Goal: Use online tool/utility: Utilize a website feature to perform a specific function

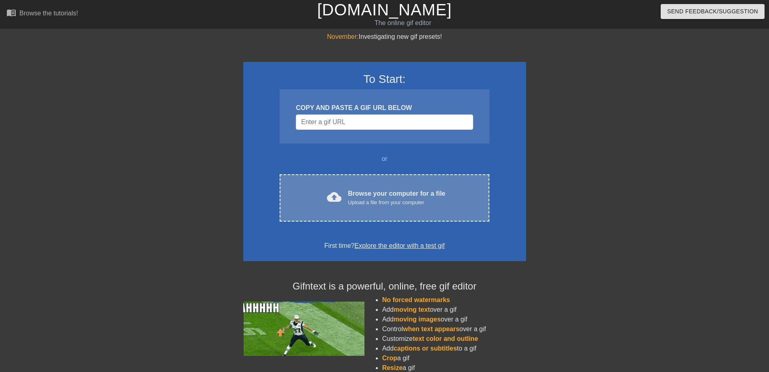
click at [408, 192] on div "Browse your computer for a file Upload a file from your computer" at bounding box center [396, 198] width 97 height 18
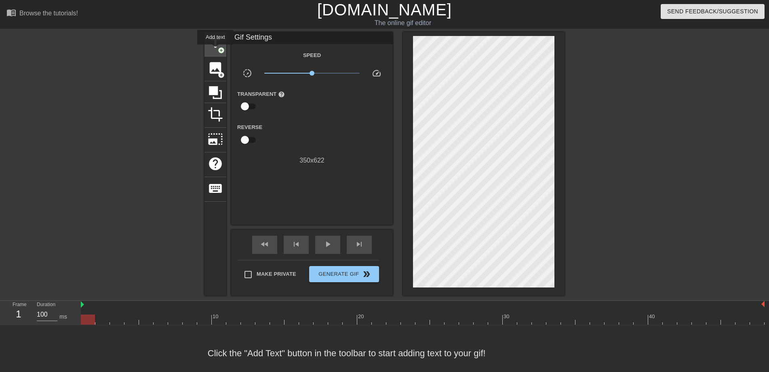
click at [216, 50] on span "title" at bounding box center [215, 43] width 15 height 15
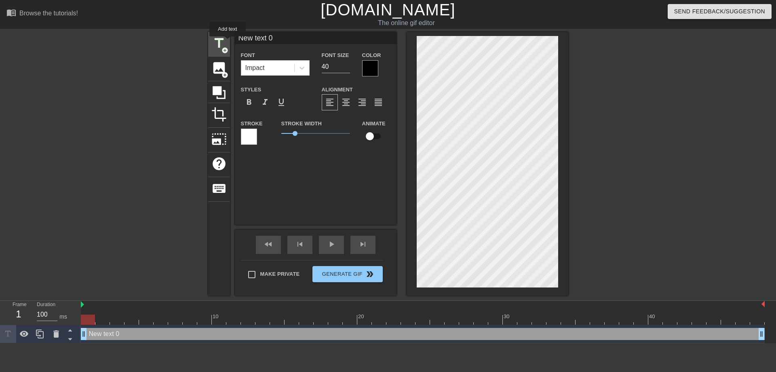
drag, startPoint x: 279, startPoint y: 39, endPoint x: 228, endPoint y: 42, distance: 51.9
click at [228, 42] on div "title add_circle image add_circle crop photo_size_select_large help keyboard Ne…" at bounding box center [388, 164] width 360 height 264
type input "早"
click at [378, 68] on div "Color" at bounding box center [376, 63] width 28 height 26
click at [370, 70] on div at bounding box center [370, 68] width 16 height 16
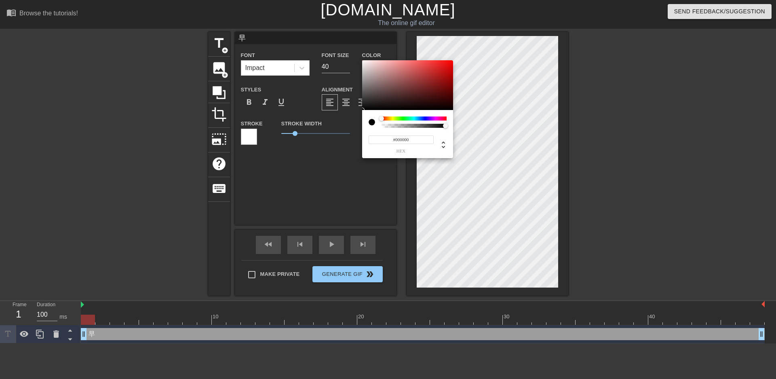
type input "#DB0F0F"
click at [447, 67] on div at bounding box center [407, 85] width 91 height 50
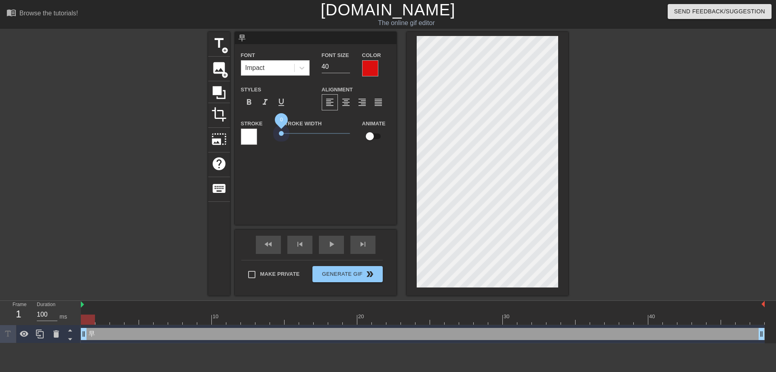
drag, startPoint x: 296, startPoint y: 133, endPoint x: 273, endPoint y: 133, distance: 22.6
click at [273, 133] on div "Stroke Stroke Width 0 Animate" at bounding box center [316, 135] width 162 height 34
click at [247, 103] on span "format_bold" at bounding box center [249, 102] width 10 height 10
click at [348, 66] on input "61" at bounding box center [336, 66] width 28 height 13
click at [348, 66] on input "62" at bounding box center [336, 66] width 28 height 13
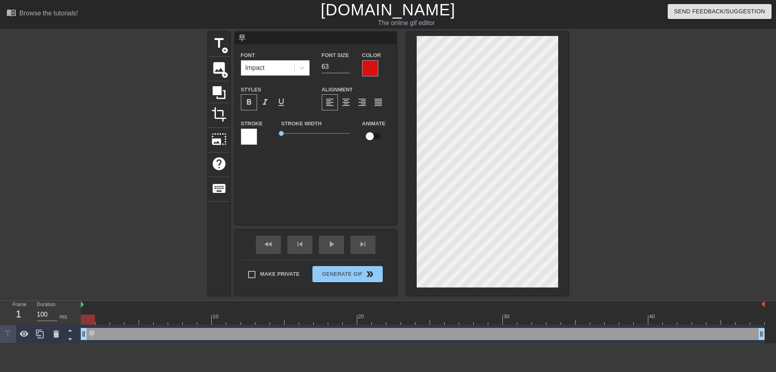
click at [348, 66] on input "63" at bounding box center [336, 66] width 28 height 13
click at [348, 66] on input "64" at bounding box center [336, 66] width 28 height 13
click at [348, 66] on input "65" at bounding box center [336, 66] width 28 height 13
click at [348, 66] on input "66" at bounding box center [336, 66] width 28 height 13
type input "65"
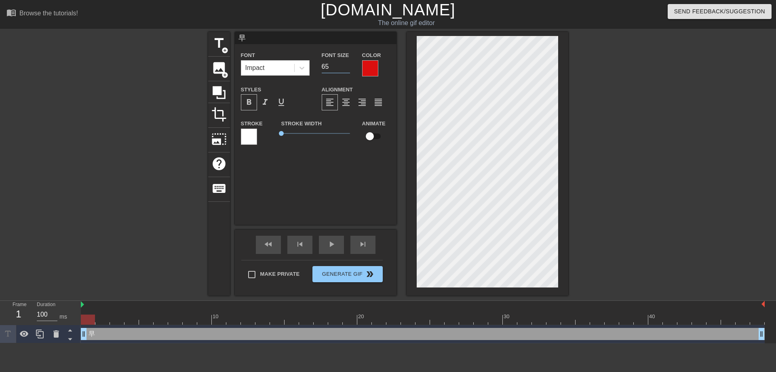
click at [349, 68] on input "65" at bounding box center [336, 66] width 28 height 13
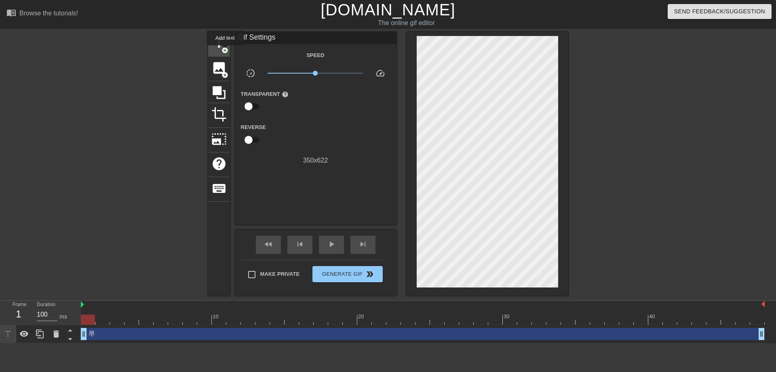
click at [224, 44] on span "title" at bounding box center [218, 43] width 15 height 15
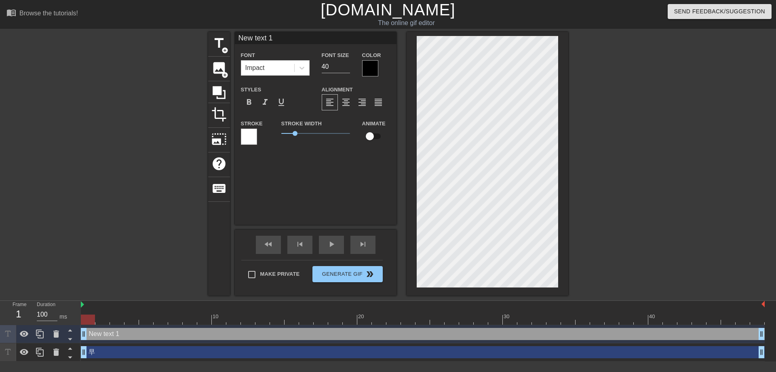
drag, startPoint x: 274, startPoint y: 41, endPoint x: 237, endPoint y: 37, distance: 37.1
click at [237, 37] on input "New text 1" at bounding box center [316, 38] width 162 height 12
type input "安"
click at [366, 68] on div at bounding box center [370, 68] width 16 height 16
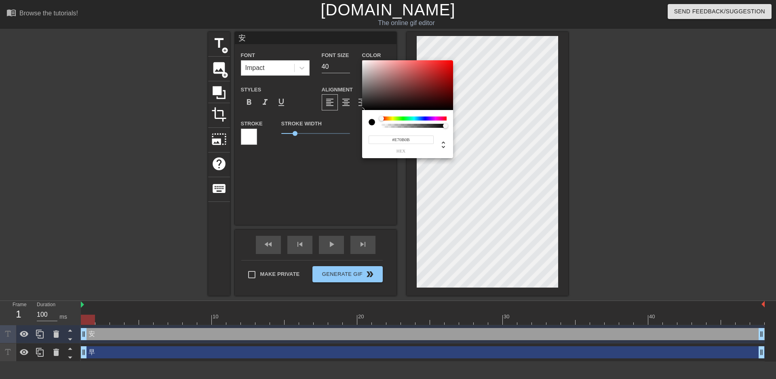
type input "#E70D0D"
click at [448, 65] on div at bounding box center [407, 85] width 91 height 50
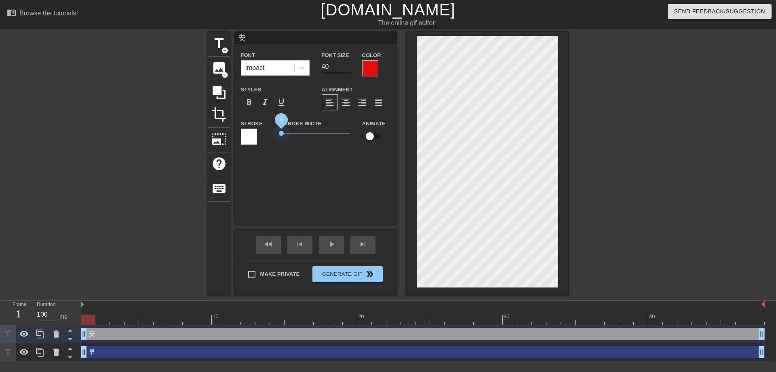
drag, startPoint x: 296, startPoint y: 134, endPoint x: 273, endPoint y: 136, distance: 22.7
click at [273, 136] on div "Stroke Stroke Width 0 Animate" at bounding box center [316, 135] width 162 height 34
click at [247, 106] on span "format_bold" at bounding box center [249, 102] width 10 height 10
click at [348, 65] on input "63" at bounding box center [336, 66] width 28 height 13
click at [348, 65] on input "64" at bounding box center [336, 66] width 28 height 13
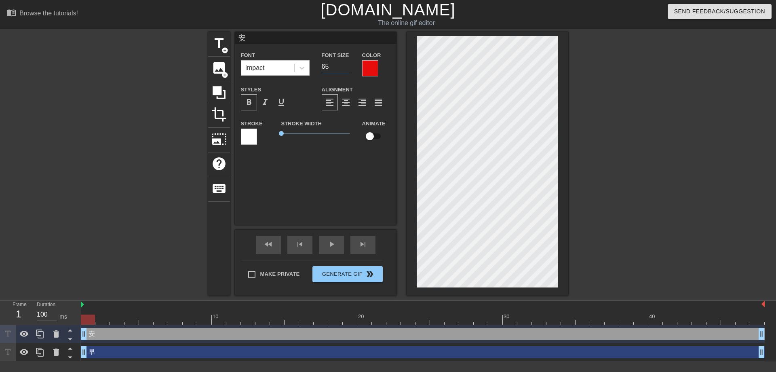
type input "65"
click at [348, 65] on input "65" at bounding box center [336, 66] width 28 height 13
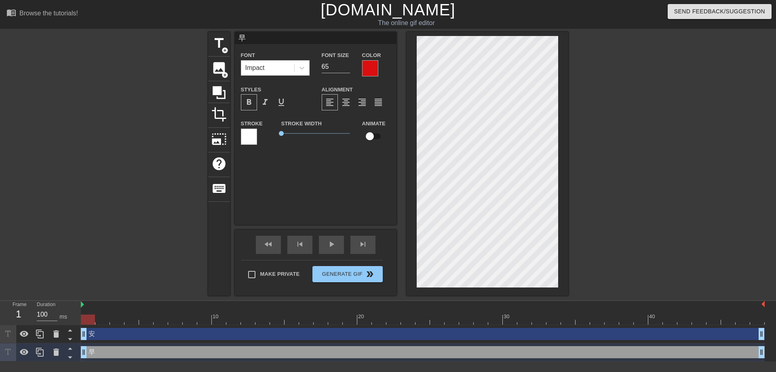
type input "安"
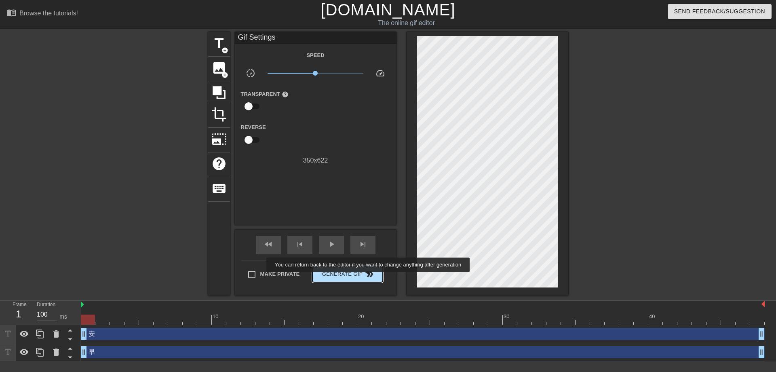
click at [369, 278] on span "double_arrow" at bounding box center [370, 274] width 10 height 10
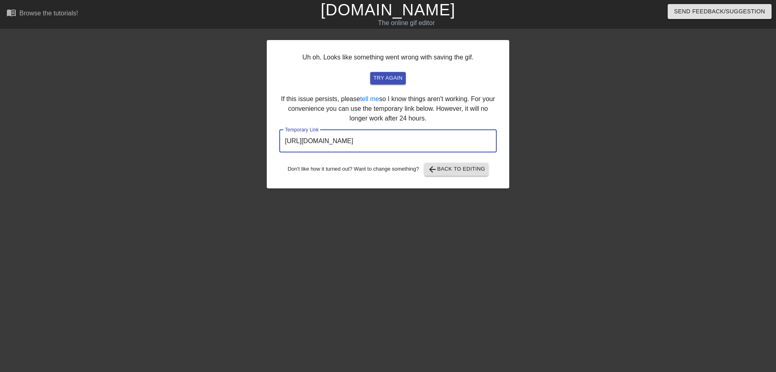
drag, startPoint x: 449, startPoint y: 144, endPoint x: 284, endPoint y: 141, distance: 165.0
click at [284, 141] on input "[URL][DOMAIN_NAME]" at bounding box center [388, 141] width 218 height 23
